Goal: Information Seeking & Learning: Find specific fact

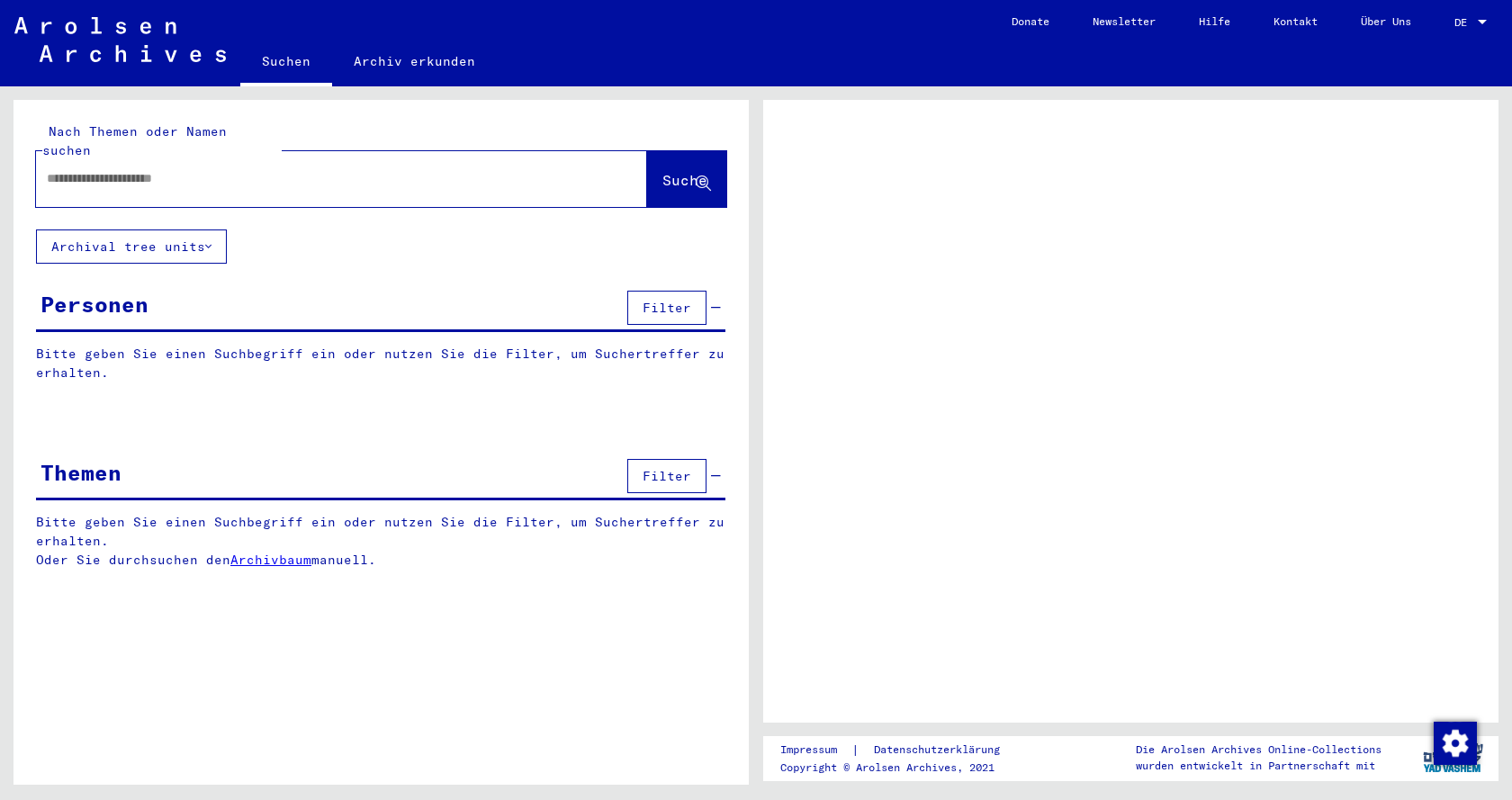
click at [127, 169] on input "text" at bounding box center [325, 178] width 558 height 19
type input "**********"
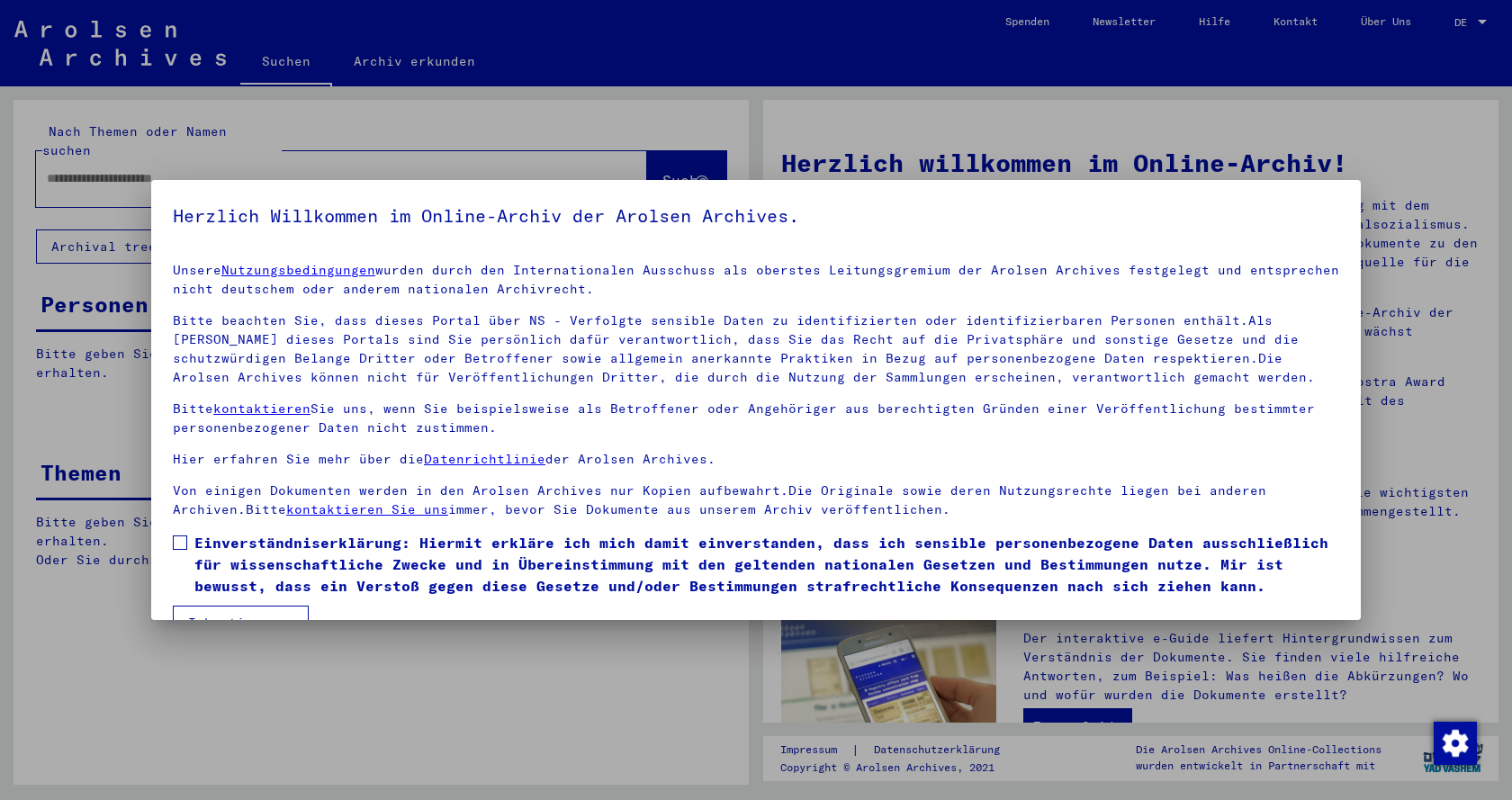
click at [180, 539] on span at bounding box center [180, 543] width 15 height 15
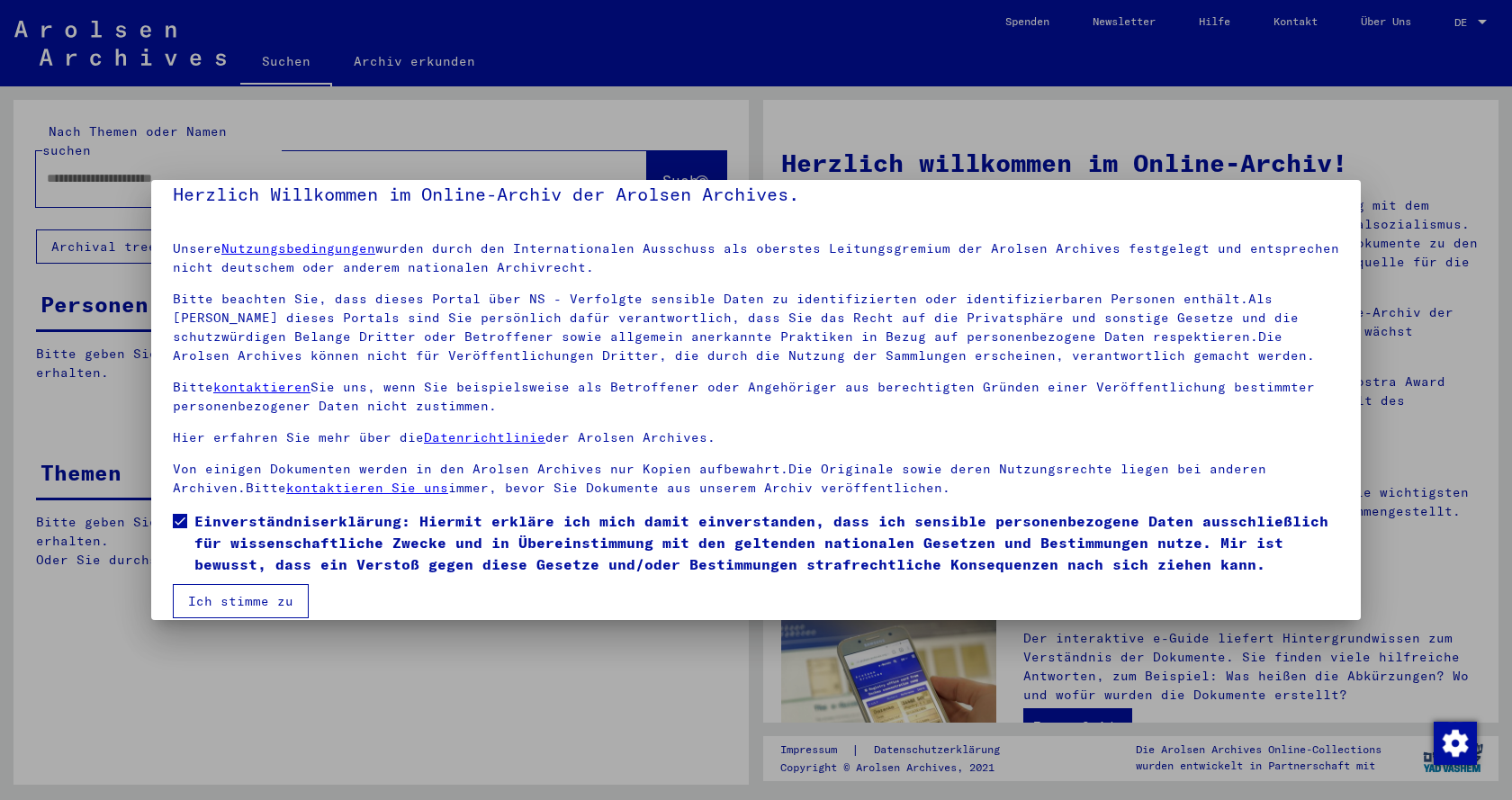
scroll to position [41, 0]
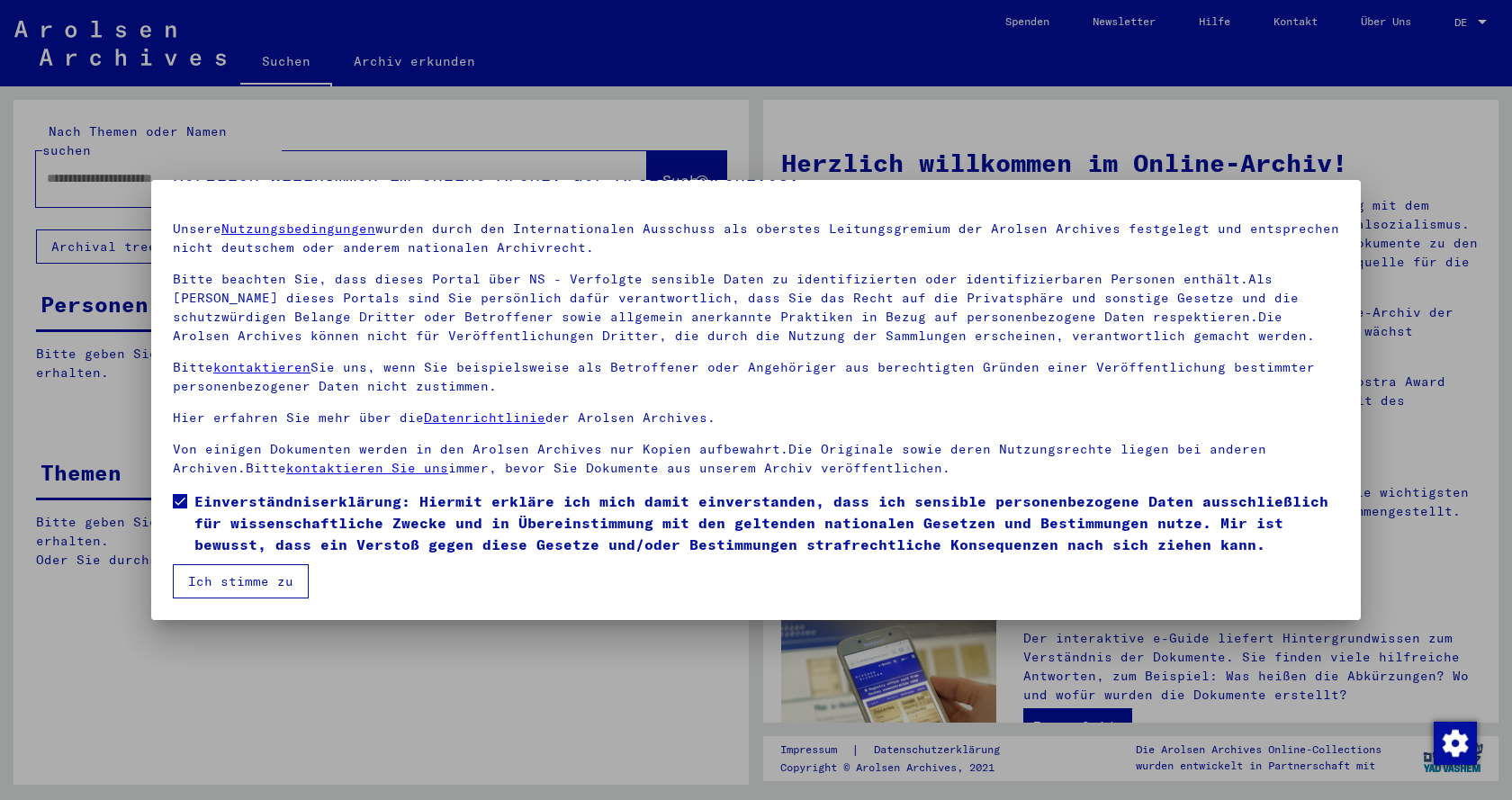
click at [208, 575] on button "Ich stimme zu" at bounding box center [240, 580] width 136 height 34
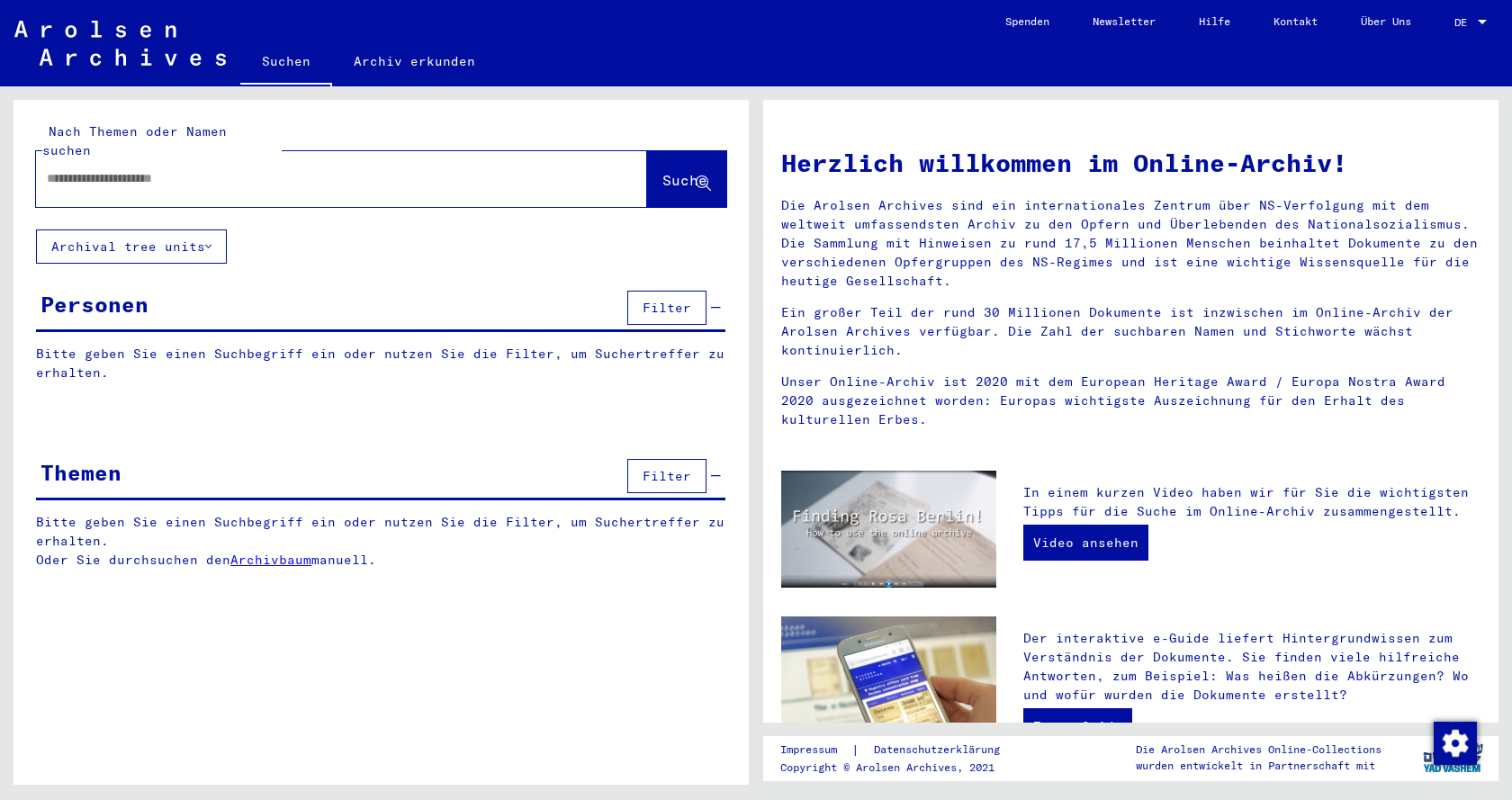
click at [126, 180] on div at bounding box center [341, 179] width 611 height 56
click at [126, 169] on input "text" at bounding box center [319, 178] width 547 height 19
type input "**********"
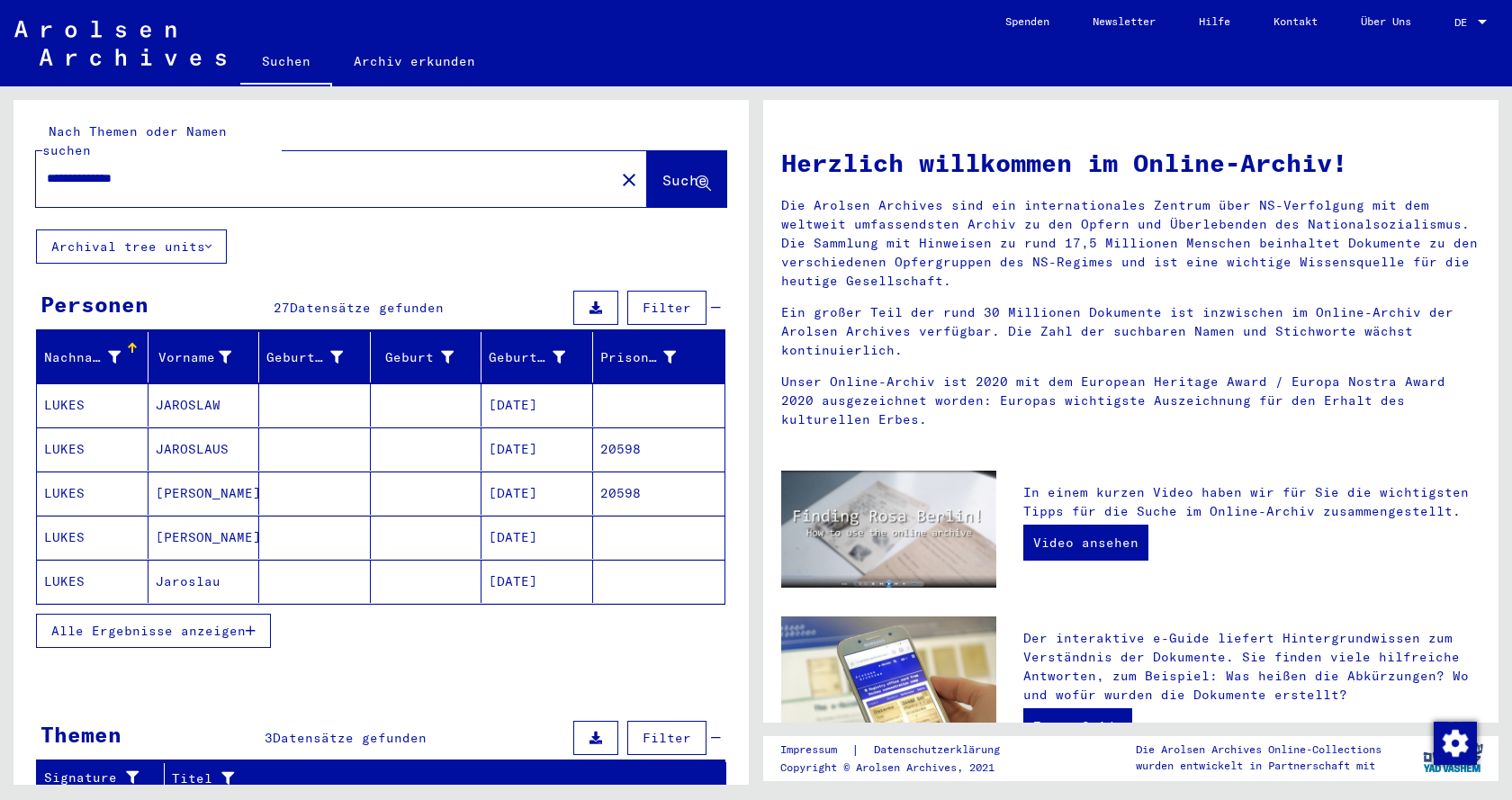
click at [199, 623] on span "Alle Ergebnisse anzeigen" at bounding box center [148, 631] width 194 height 16
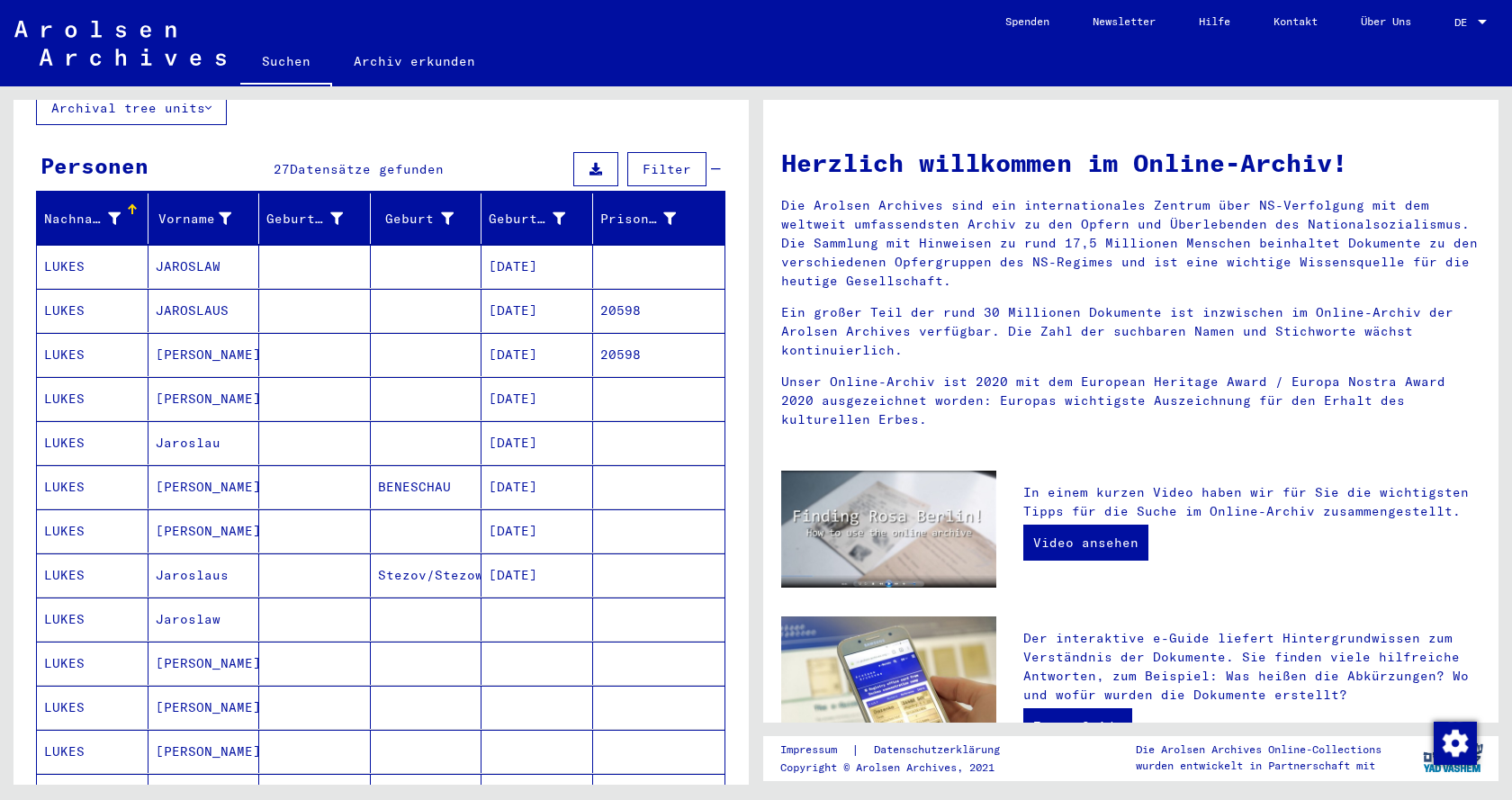
scroll to position [270, 0]
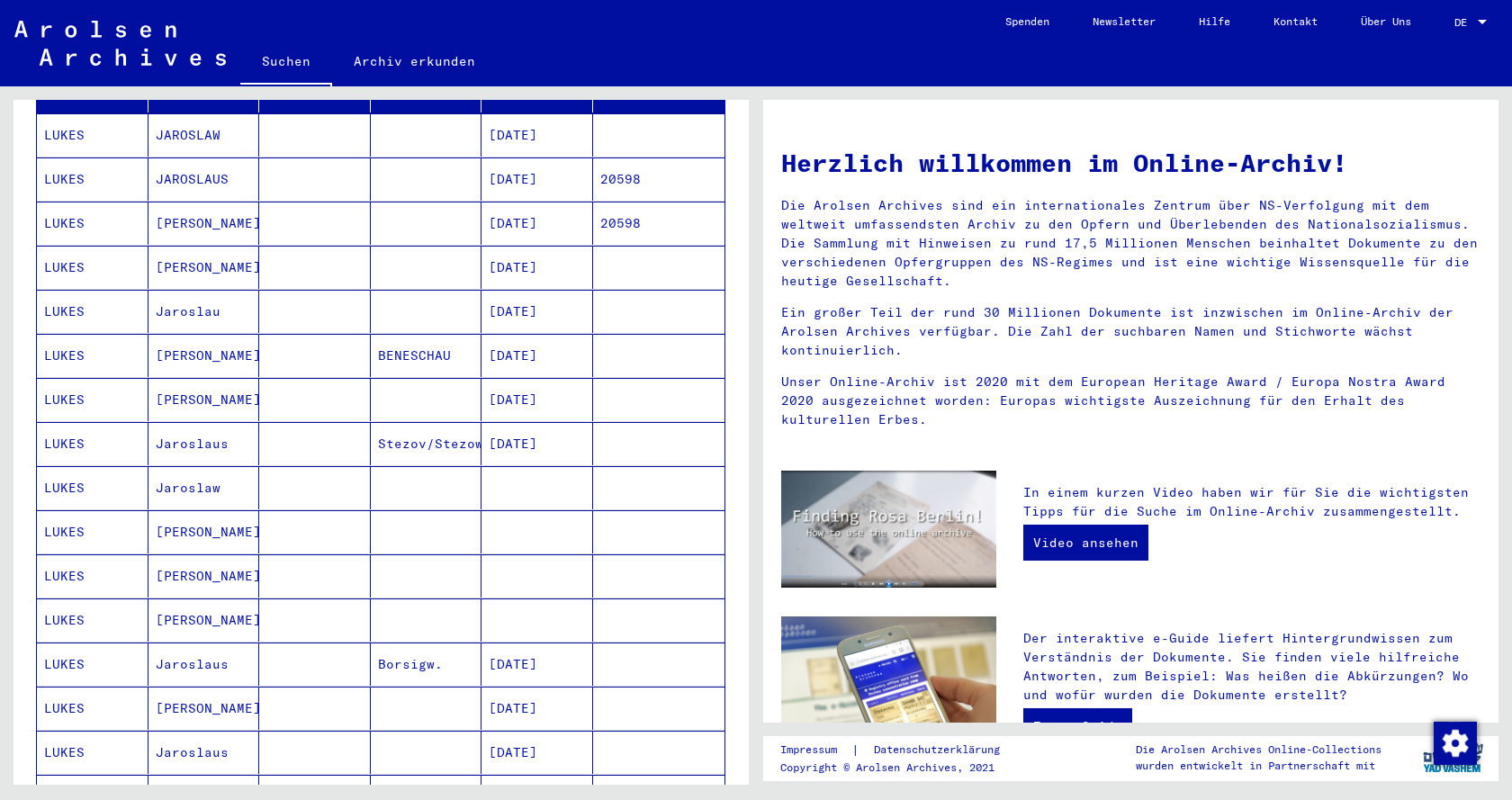
click at [74, 555] on mat-cell "LUKES" at bounding box center [92, 576] width 111 height 43
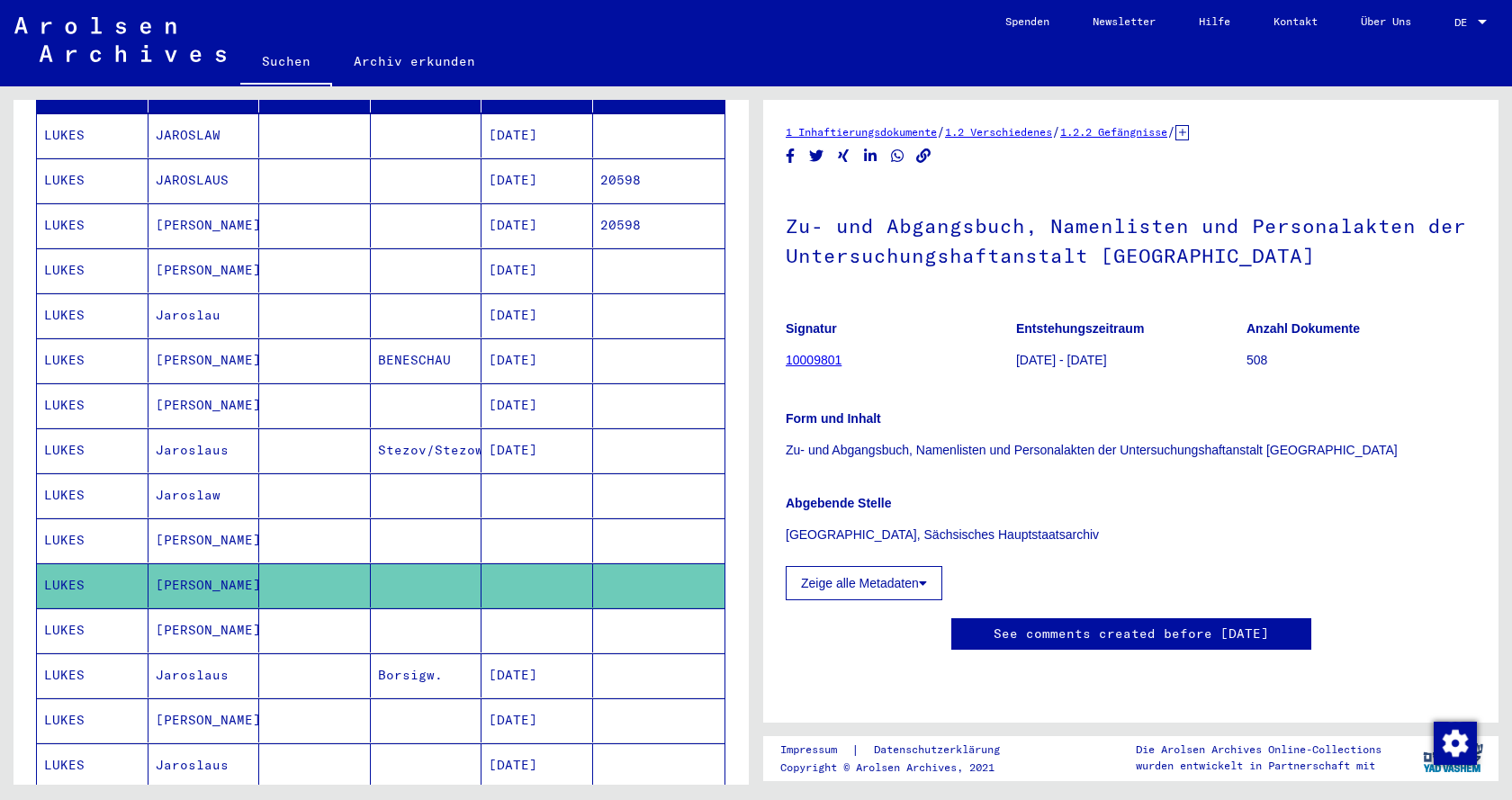
click at [201, 610] on mat-cell "[PERSON_NAME]" at bounding box center [204, 630] width 111 height 44
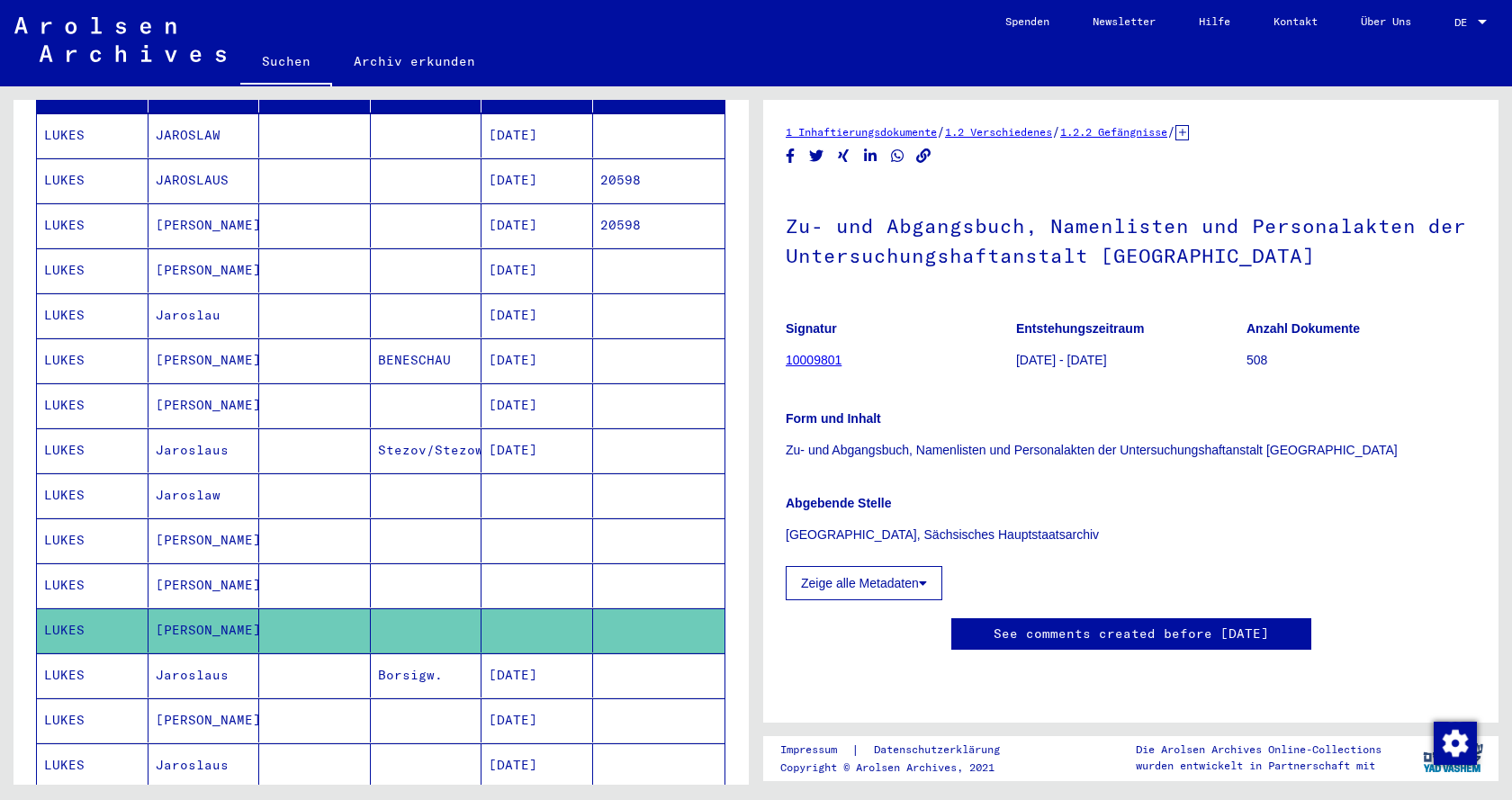
click at [174, 563] on mat-cell "[PERSON_NAME]" at bounding box center [204, 585] width 111 height 44
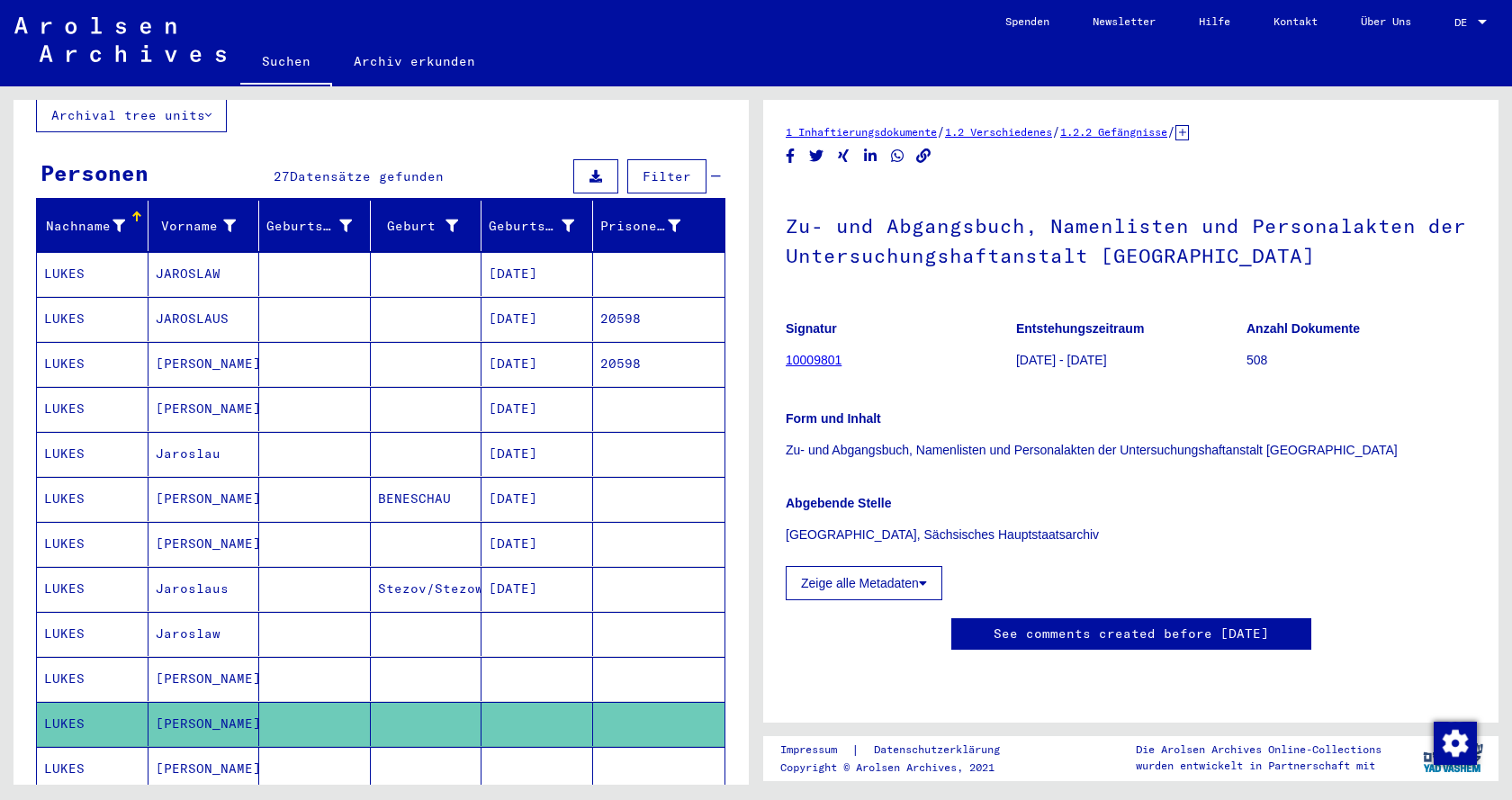
scroll to position [270, 0]
